Goal: Information Seeking & Learning: Learn about a topic

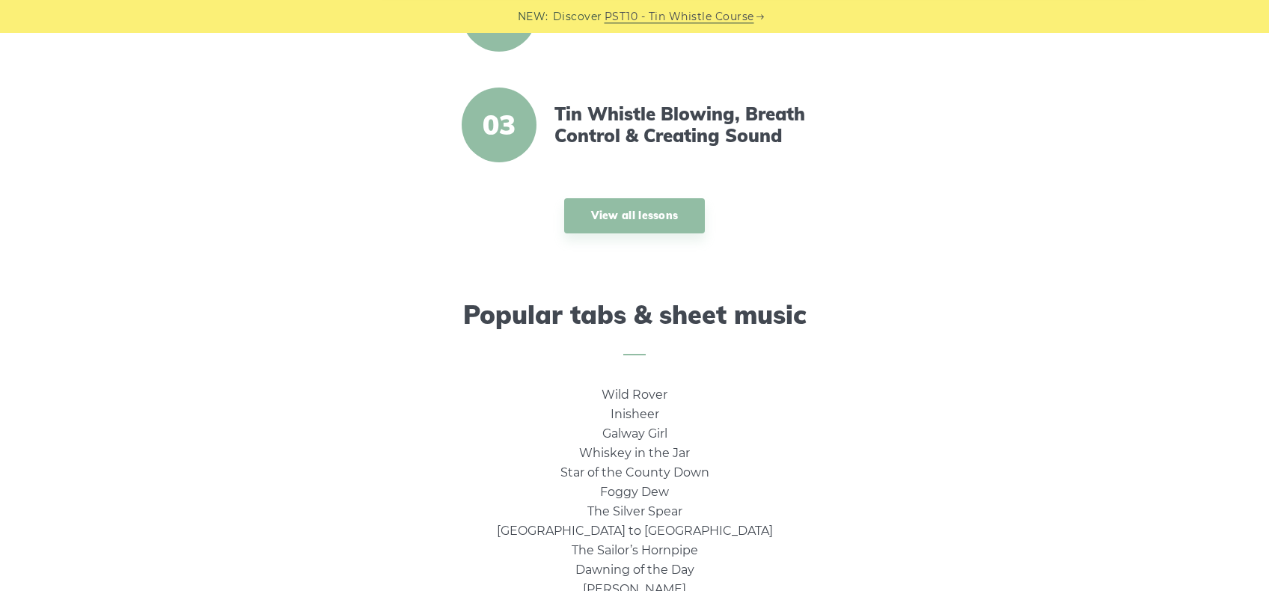
scroll to position [763, 0]
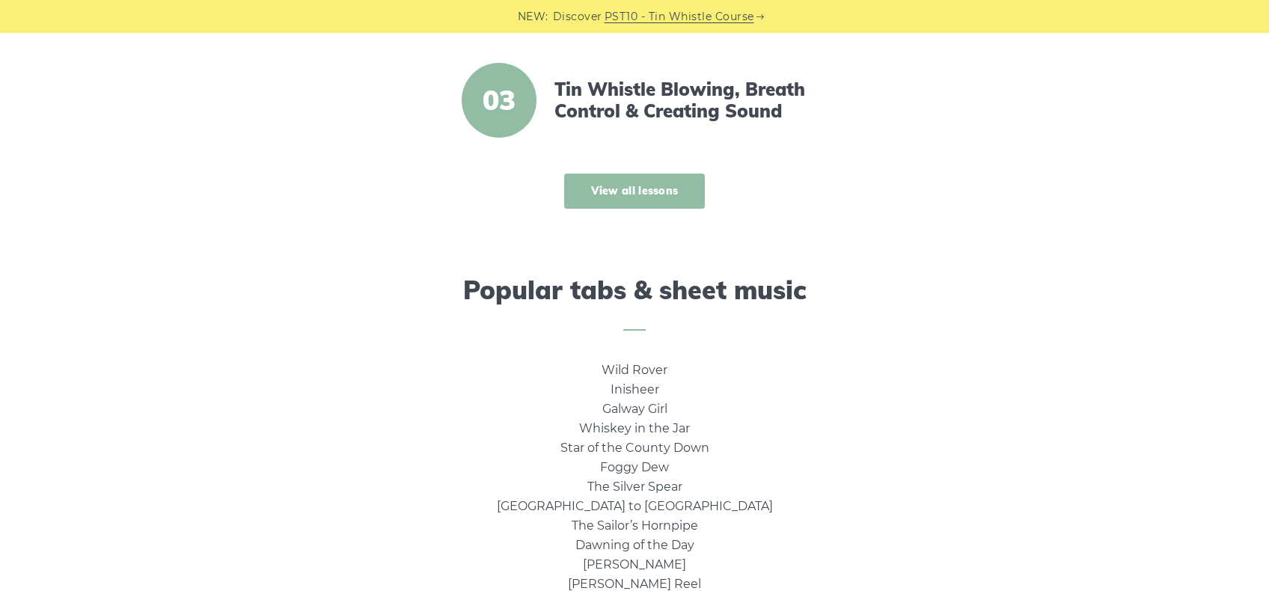
click at [628, 189] on link "View all lessons" at bounding box center [634, 191] width 141 height 35
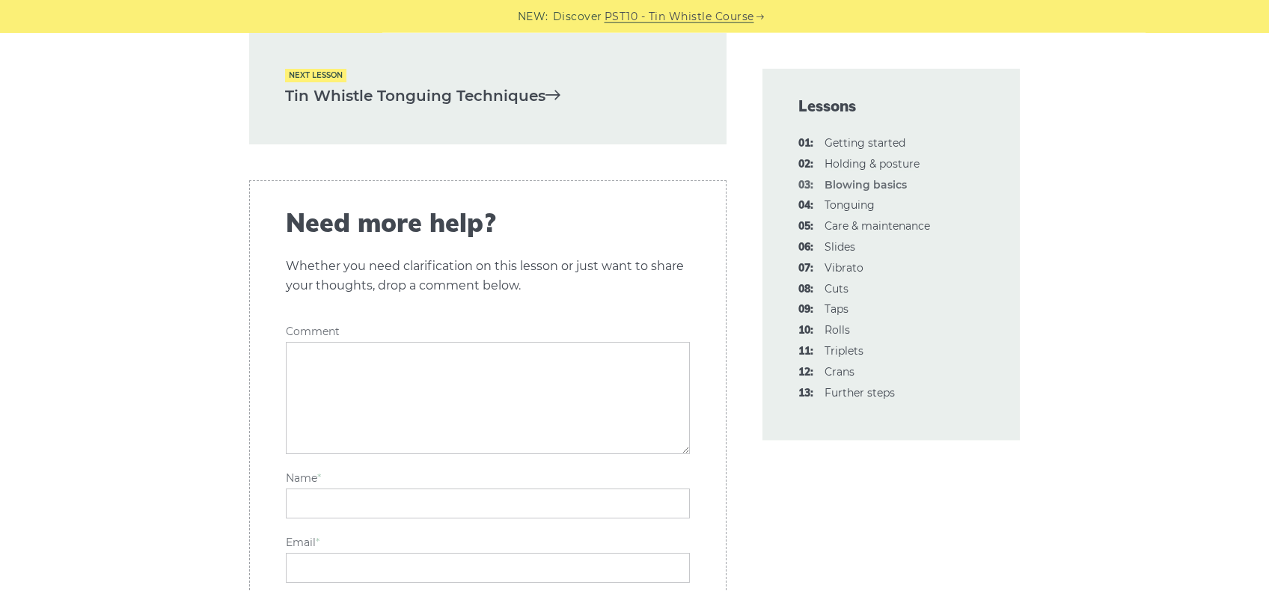
scroll to position [3359, 0]
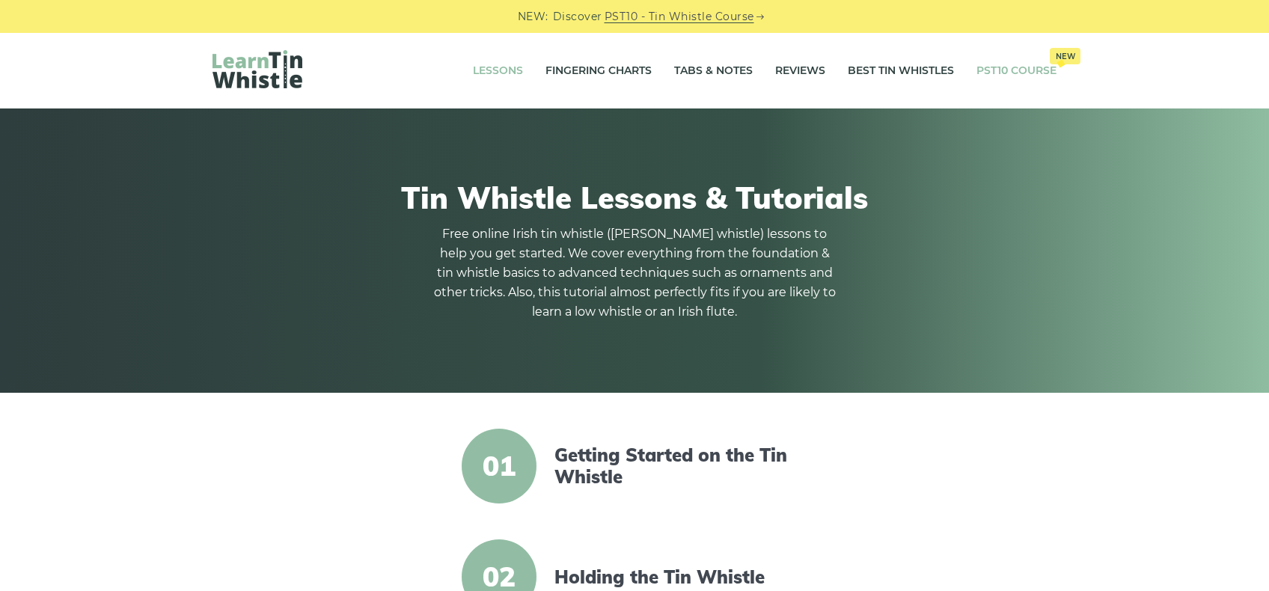
click at [1016, 73] on link "PST10 Course New" at bounding box center [1017, 70] width 80 height 37
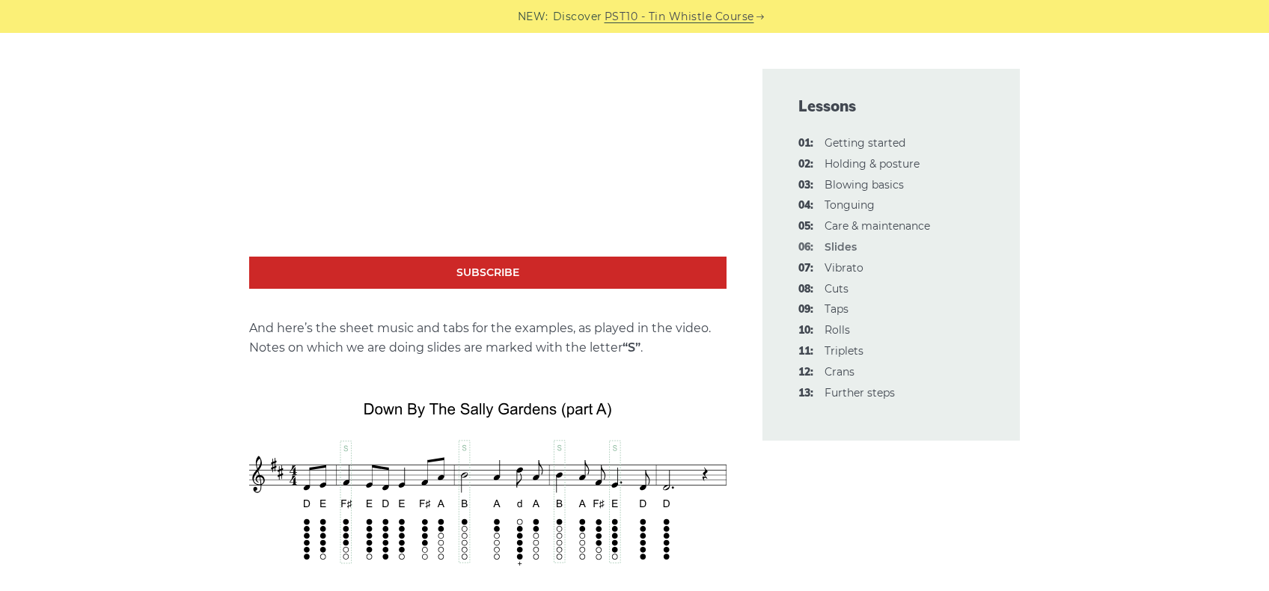
scroll to position [1221, 0]
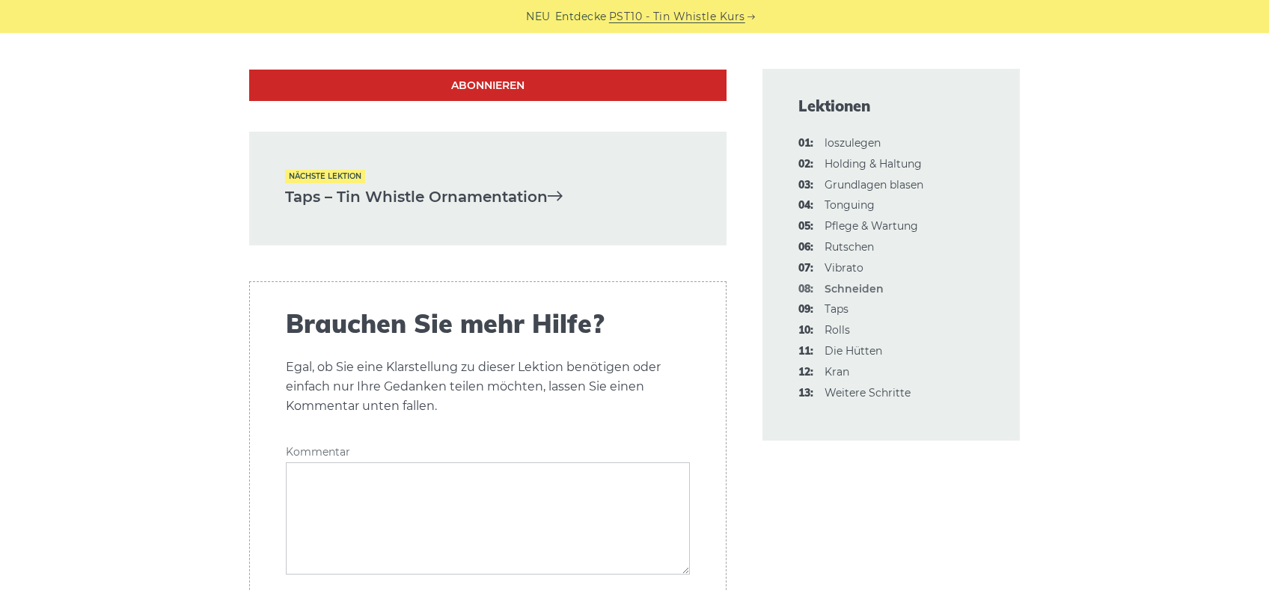
scroll to position [5420, 0]
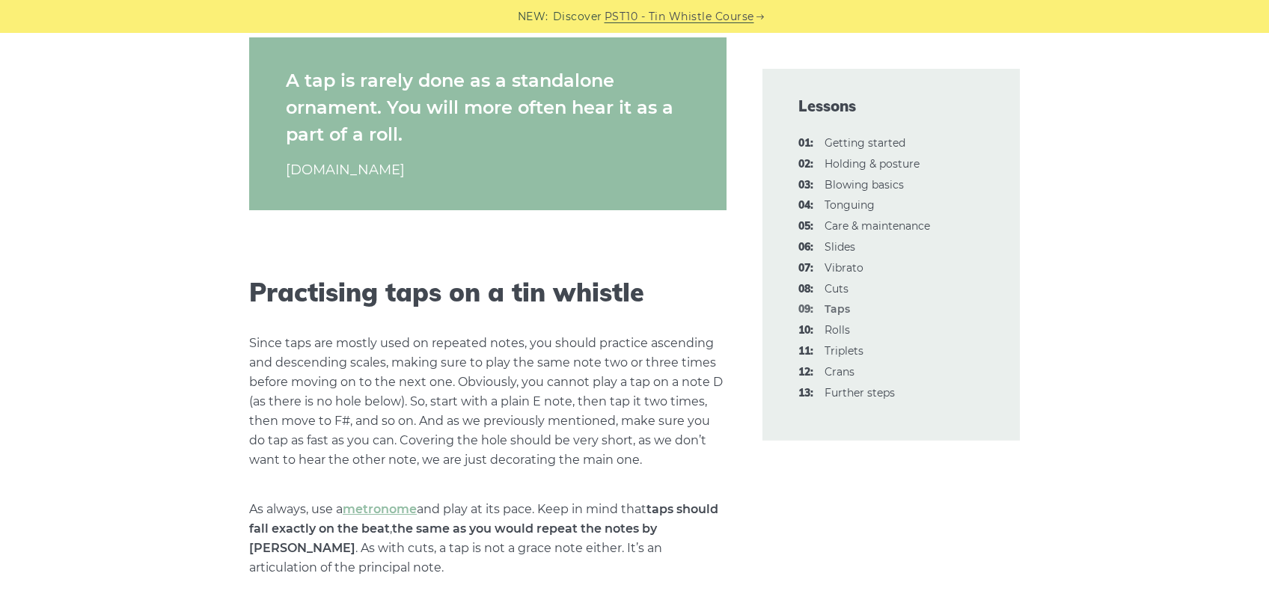
scroll to position [1450, 0]
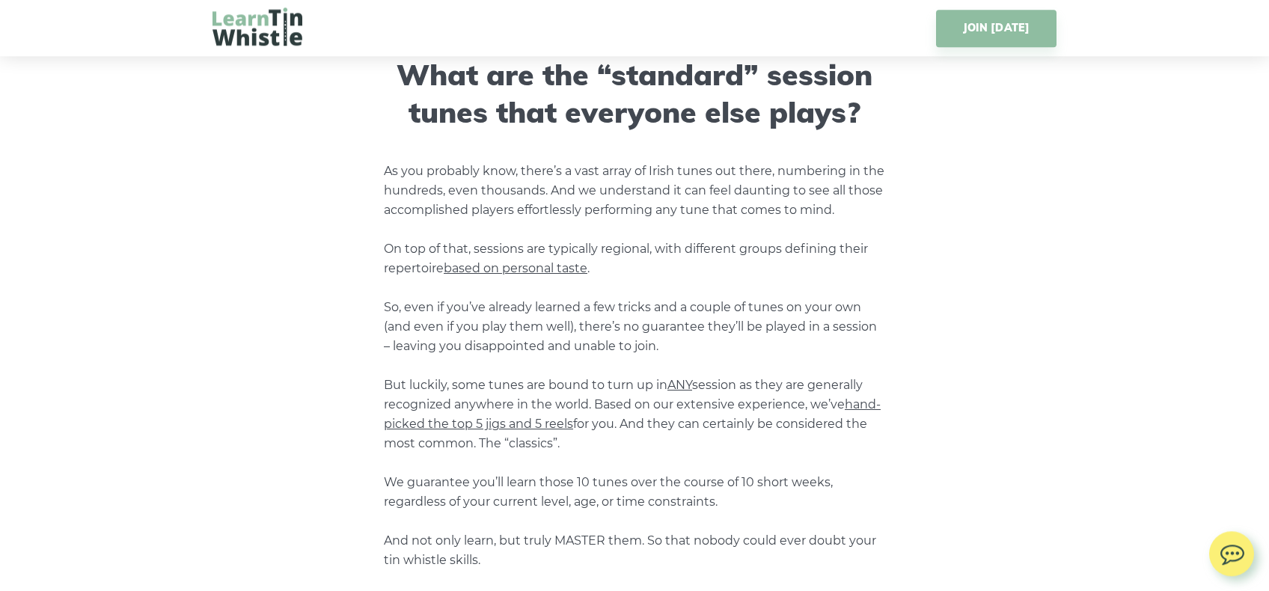
scroll to position [1221, 0]
